Goal: Task Accomplishment & Management: Manage account settings

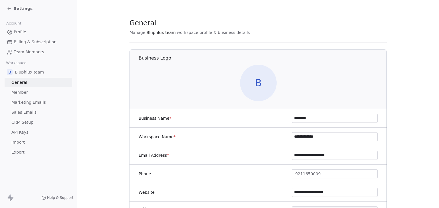
click at [21, 113] on span "Sales Emails" at bounding box center [23, 113] width 25 height 6
click at [24, 111] on span "Sales Emails" at bounding box center [23, 113] width 25 height 6
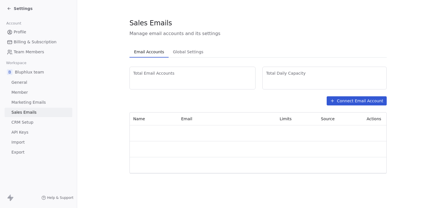
click at [17, 9] on span "Settings" at bounding box center [23, 9] width 19 height 6
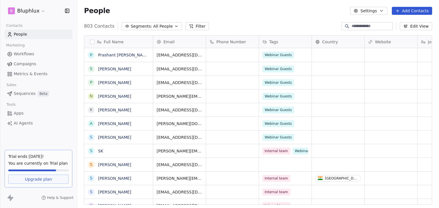
scroll to position [179, 357]
click at [25, 12] on html "B Bluphlux Contacts People Marketing Workflows Campaigns Metrics & Events Sales…" at bounding box center [219, 104] width 439 height 208
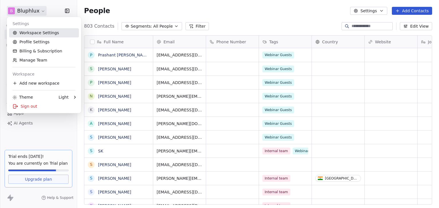
click at [35, 33] on link "Workspace Settings" at bounding box center [44, 32] width 70 height 9
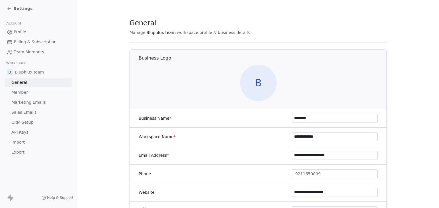
click at [24, 111] on span "Sales Emails" at bounding box center [23, 113] width 25 height 6
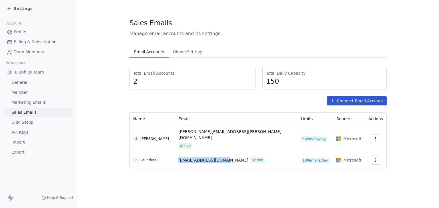
drag, startPoint x: 183, startPoint y: 148, endPoint x: 230, endPoint y: 149, distance: 46.8
click at [230, 152] on td "[EMAIL_ADDRESS][DOMAIN_NAME] Active" at bounding box center [236, 160] width 122 height 16
copy span "[EMAIL_ADDRESS][DOMAIN_NAME]"
click at [278, 52] on div "Email Accounts Email Accounts Global Settings Global Settings" at bounding box center [257, 51] width 257 height 11
click at [289, 32] on span "Manage email accounts and its settings" at bounding box center [257, 33] width 257 height 7
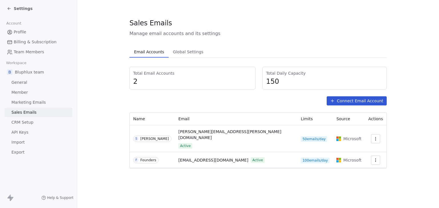
click at [19, 9] on span "Settings" at bounding box center [23, 9] width 19 height 6
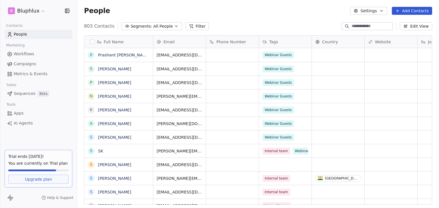
scroll to position [5, 5]
click at [37, 12] on html "B Bluphlux Contacts People Marketing Workflows Campaigns Metrics & Events Sales…" at bounding box center [219, 104] width 439 height 208
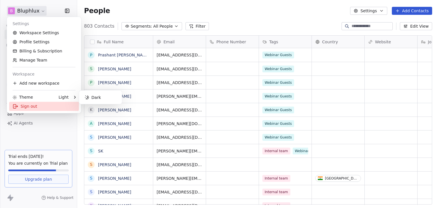
click at [33, 104] on div "Sign out" at bounding box center [44, 106] width 70 height 9
